Goal: Navigation & Orientation: Find specific page/section

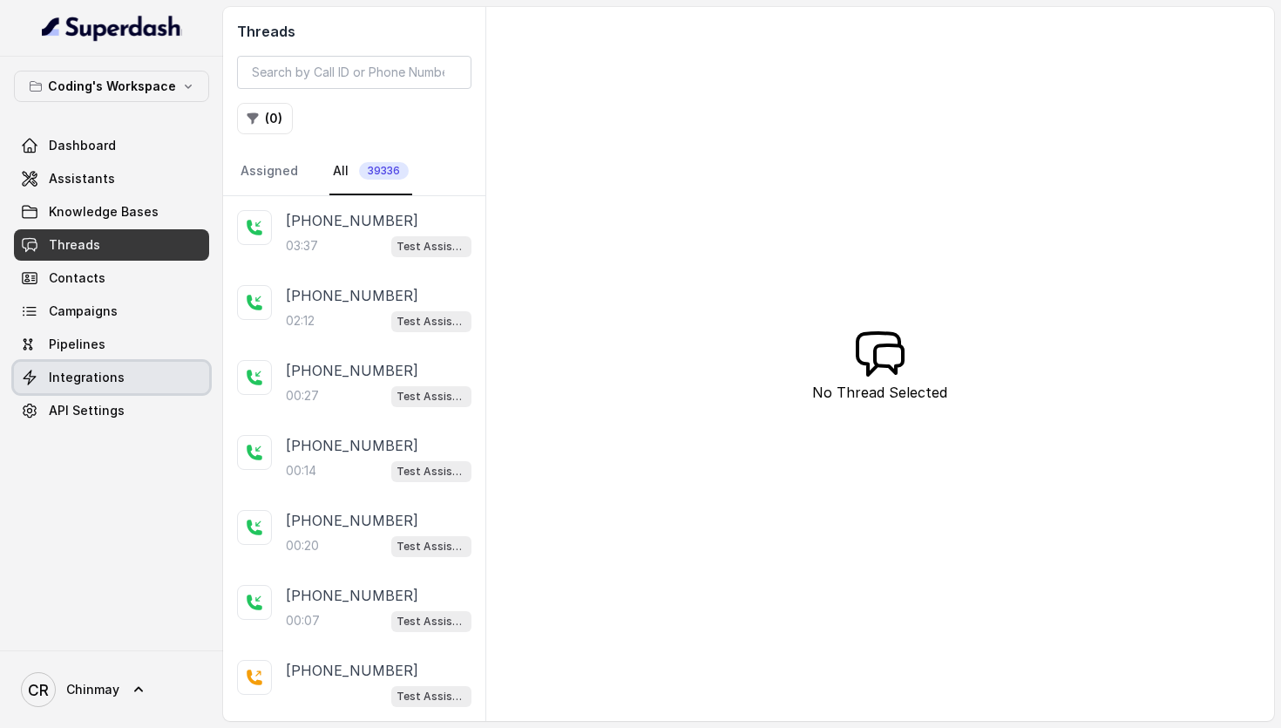
click at [114, 367] on link "Integrations" at bounding box center [111, 377] width 195 height 31
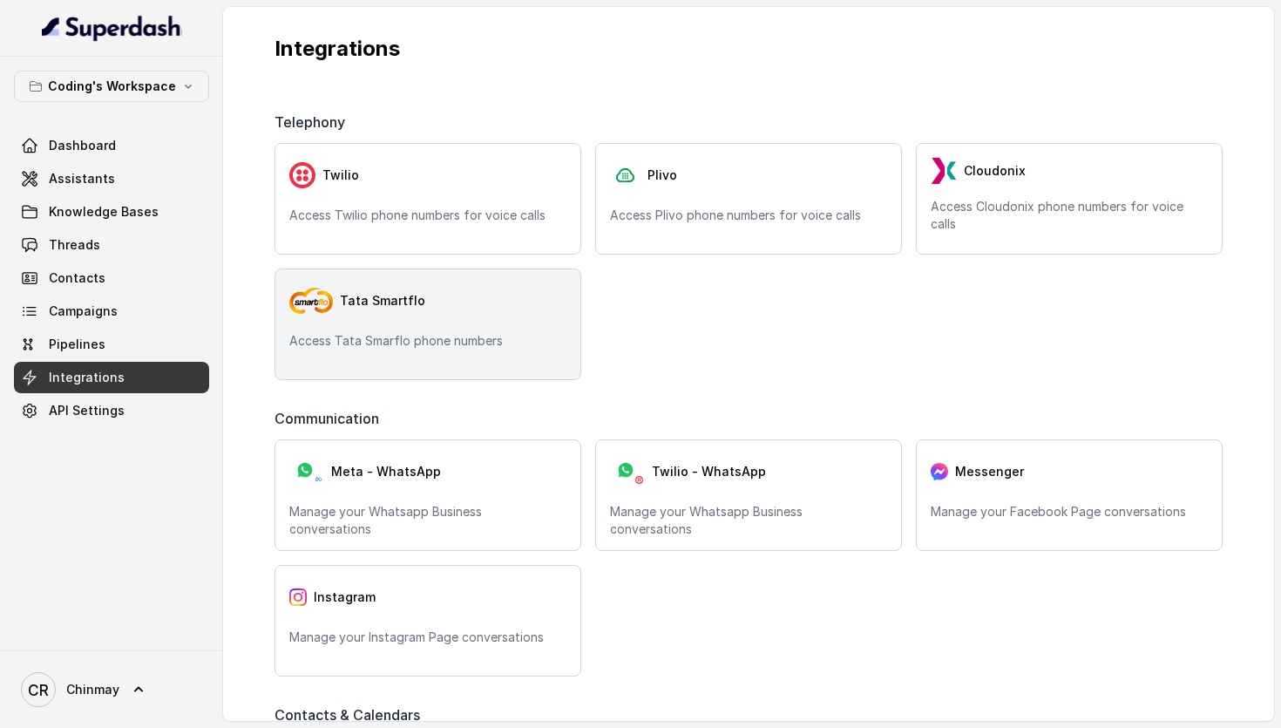
click at [426, 340] on p "Access Tata Smarflo phone numbers" at bounding box center [427, 340] width 277 height 17
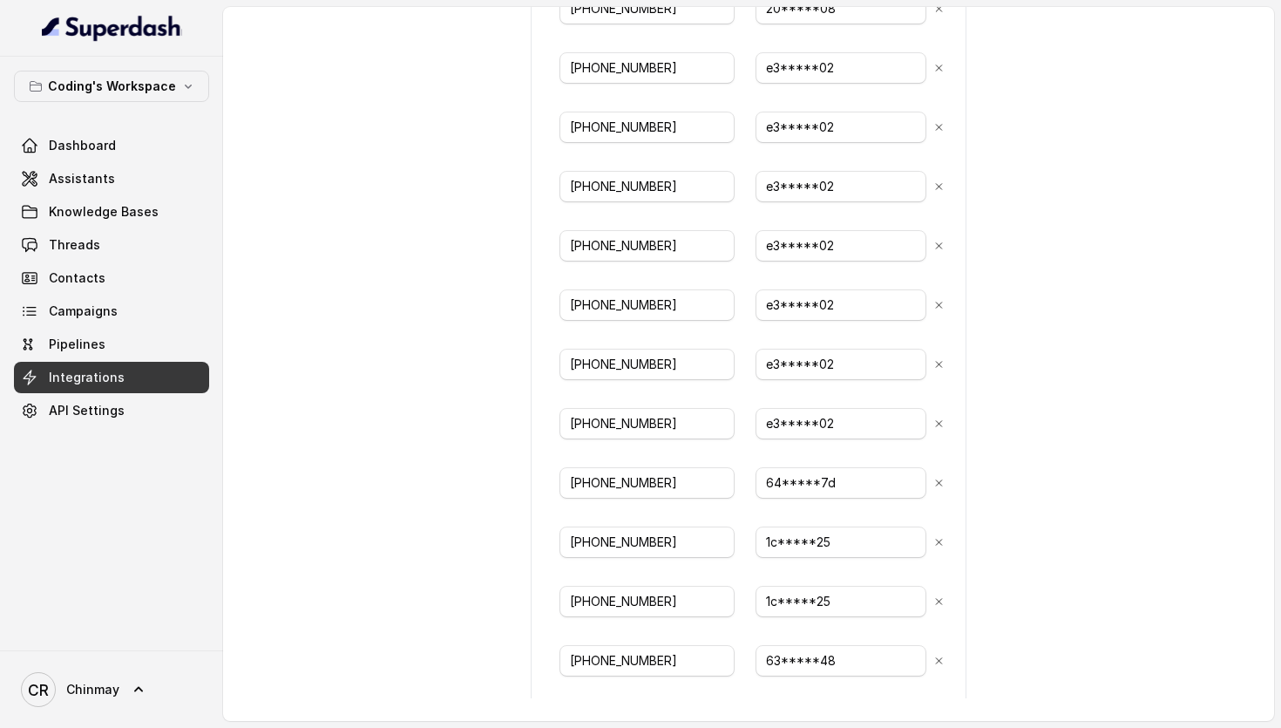
scroll to position [568, 0]
